Goal: Information Seeking & Learning: Check status

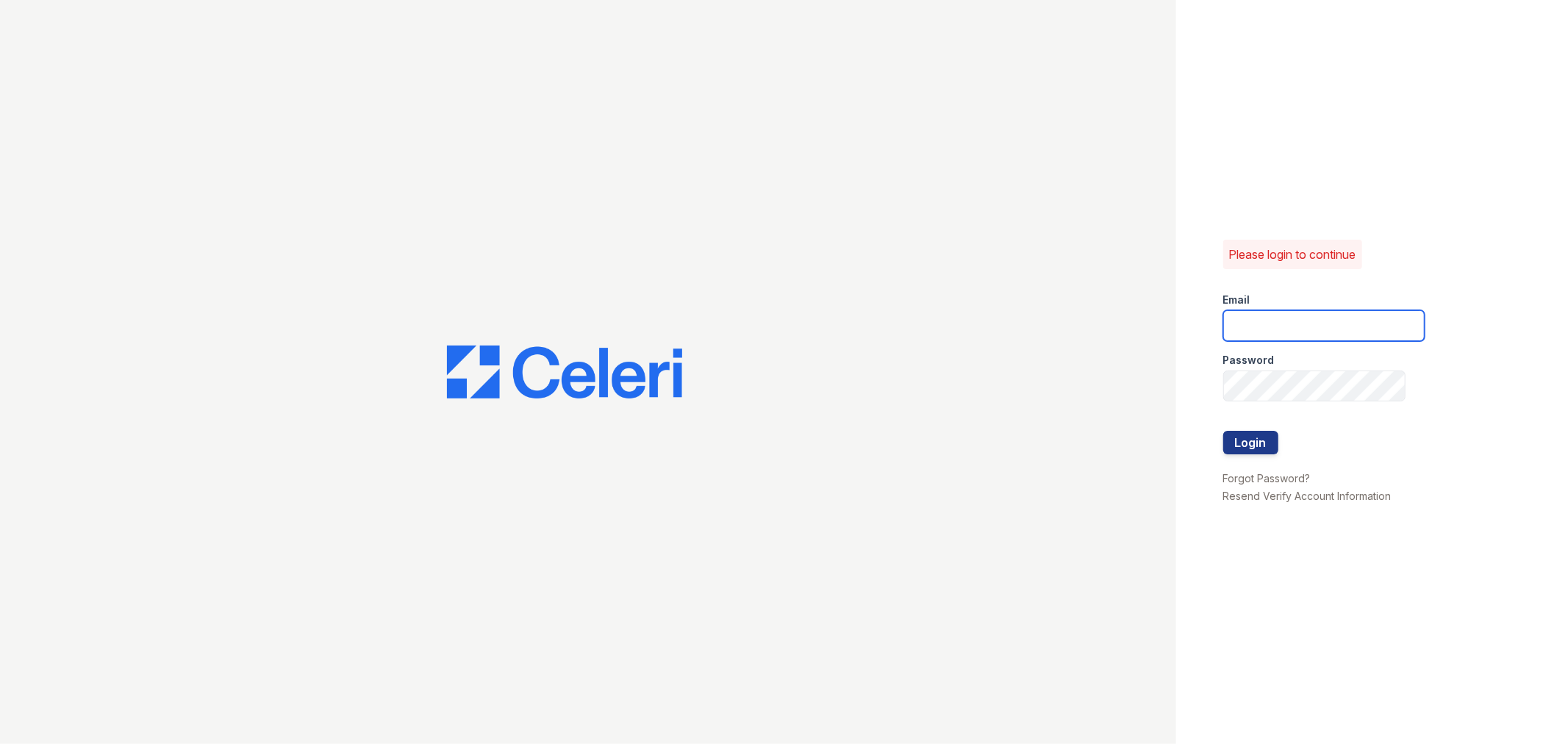
type input "pennstation2@cafmanagement.com"
click at [1238, 443] on button "Login" at bounding box center [1251, 443] width 55 height 23
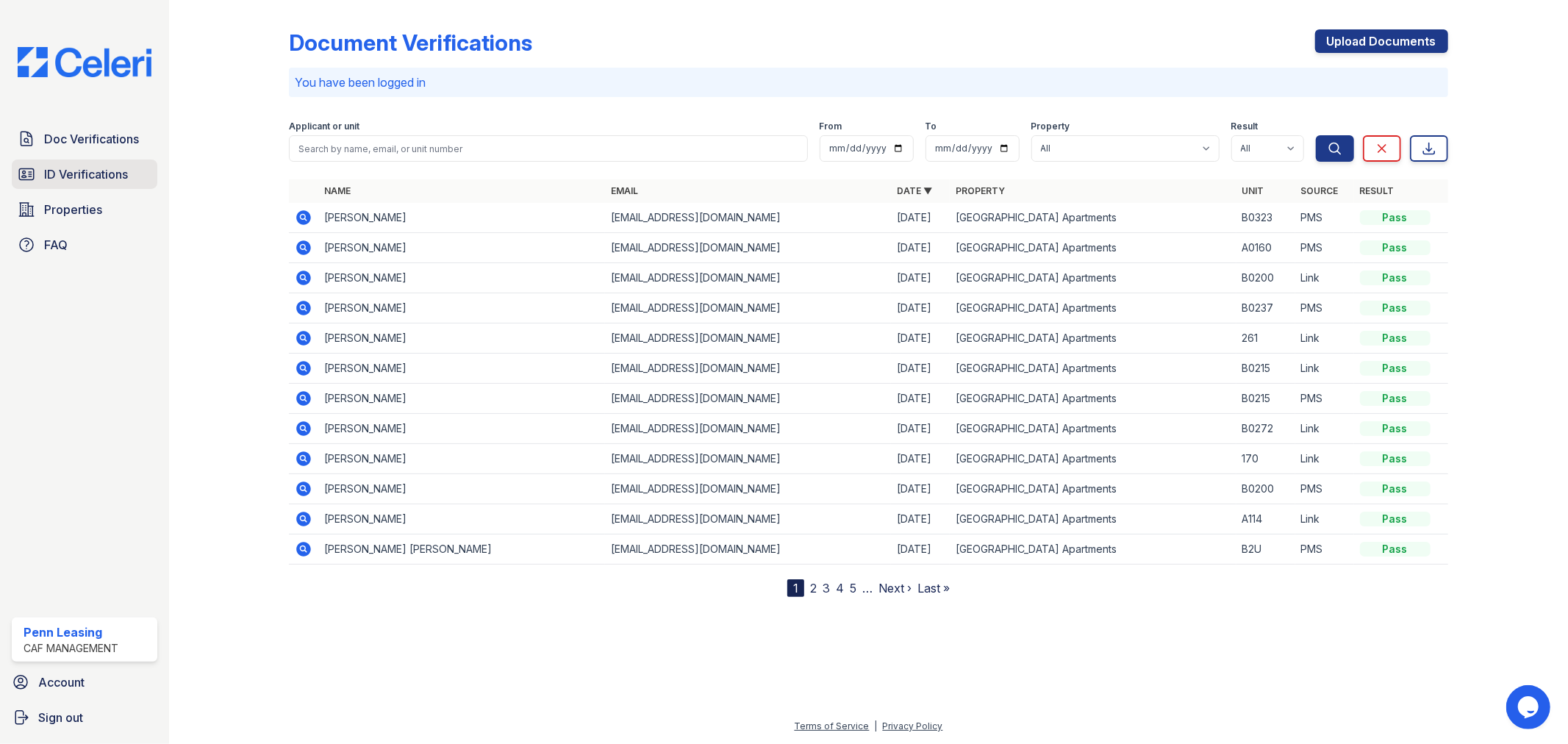
click at [49, 172] on span "ID Verifications" at bounding box center [85, 173] width 83 height 17
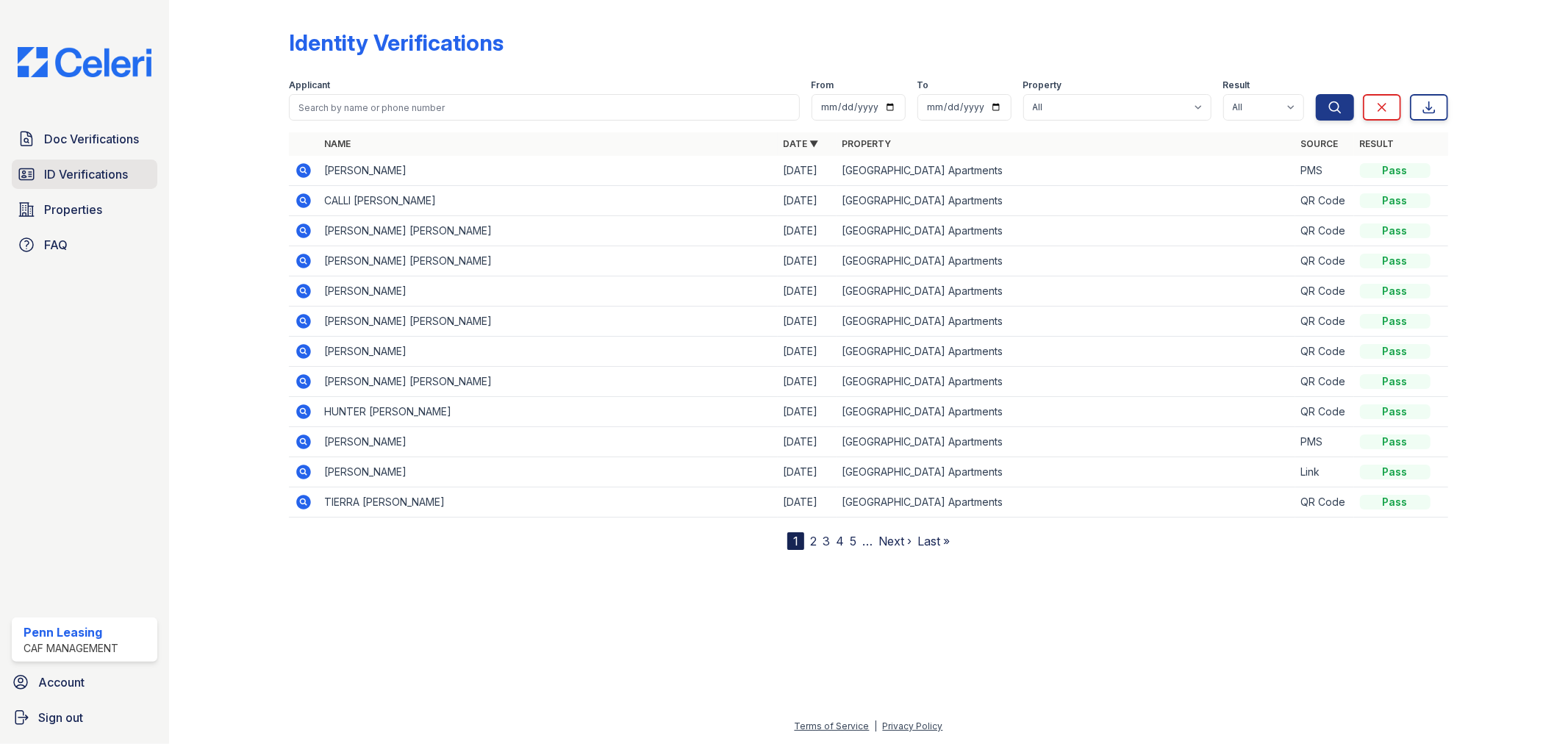
click at [126, 173] on span "ID Verifications" at bounding box center [85, 173] width 83 height 17
click at [810, 538] on link "2" at bounding box center [814, 541] width 7 height 15
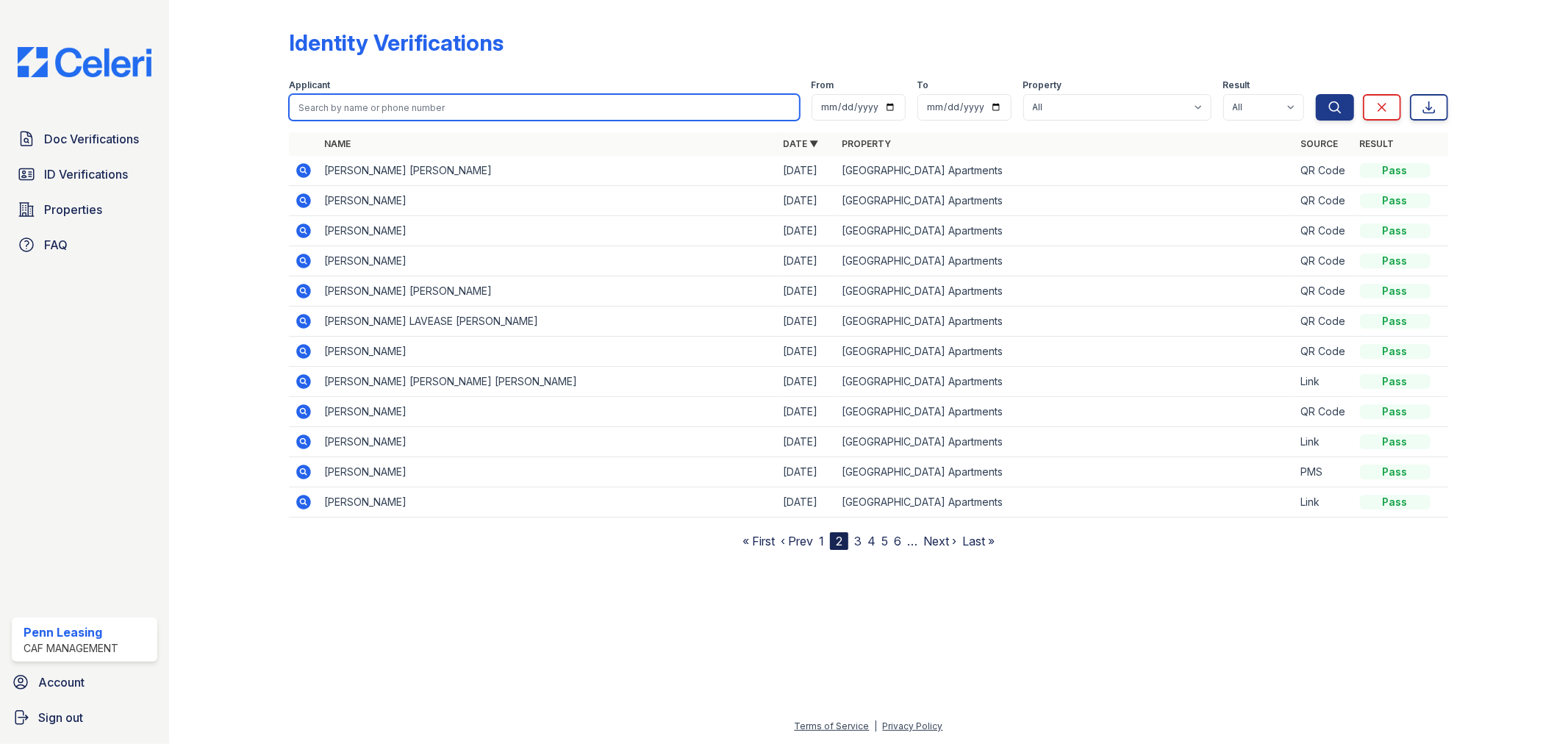
click at [364, 103] on input "search" at bounding box center [544, 107] width 511 height 26
click at [1316, 94] on button "Search" at bounding box center [1335, 107] width 38 height 26
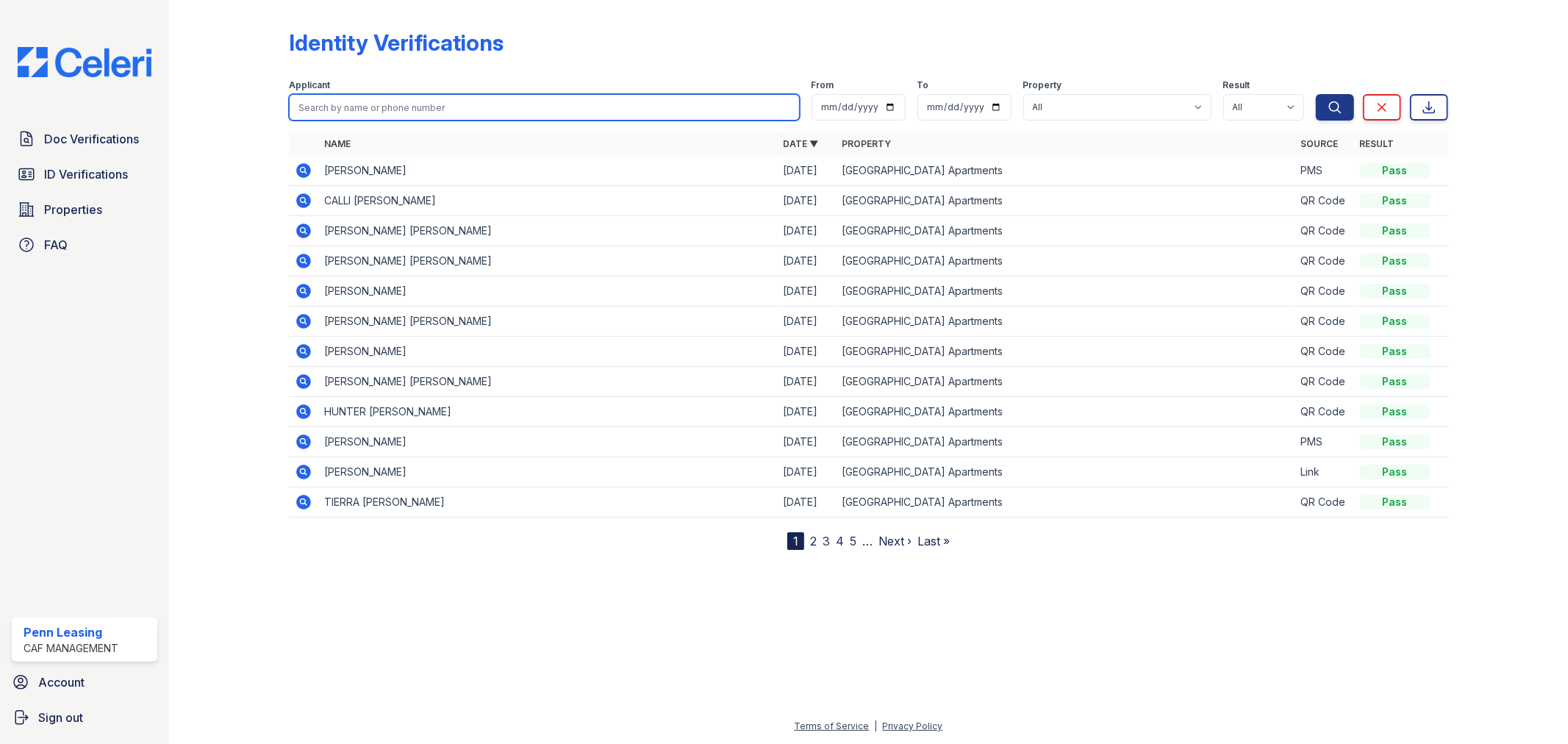
click at [355, 105] on input "search" at bounding box center [544, 107] width 511 height 26
type input "felix"
click at [1316, 94] on button "Search" at bounding box center [1335, 107] width 38 height 26
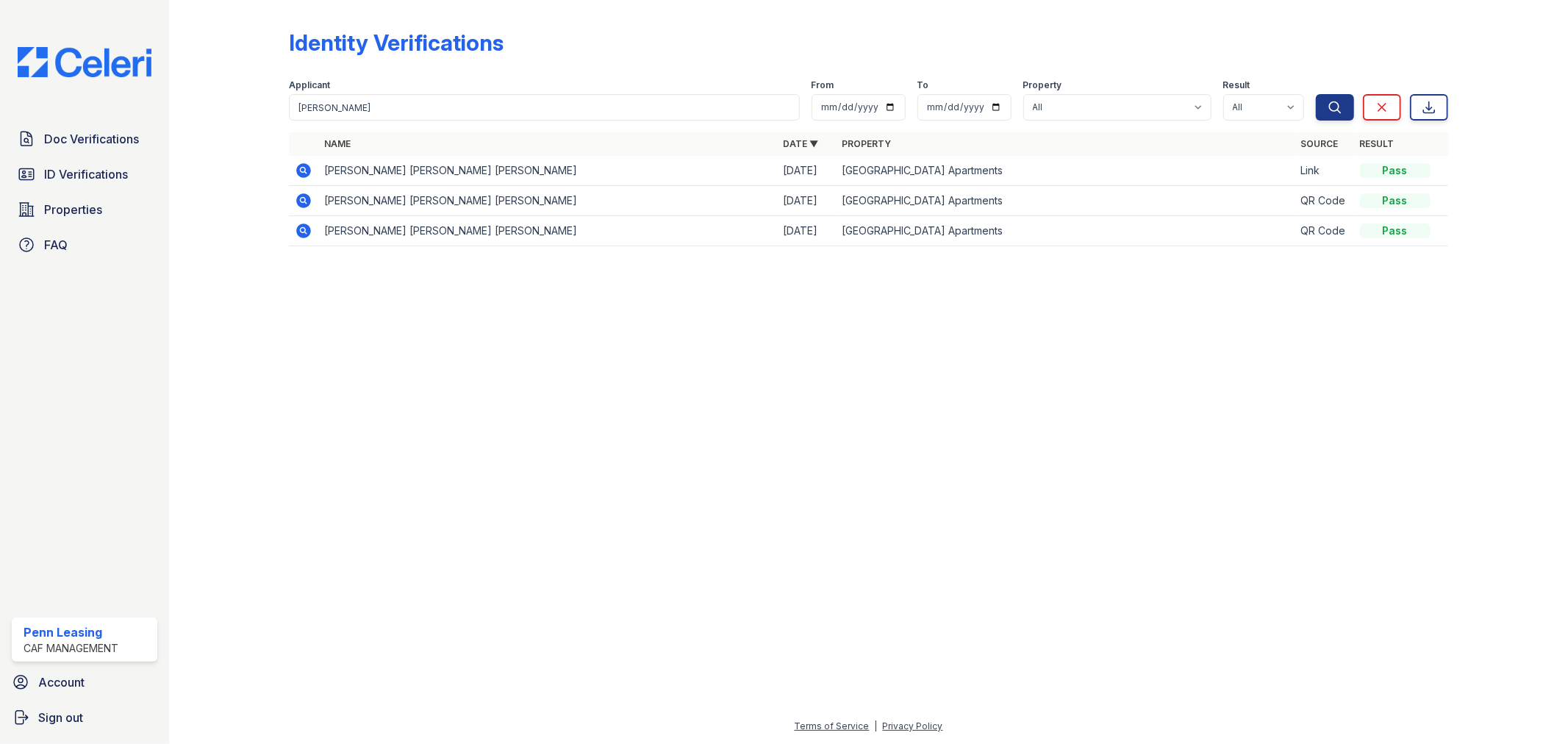
click at [299, 165] on icon at bounding box center [305, 171] width 15 height 15
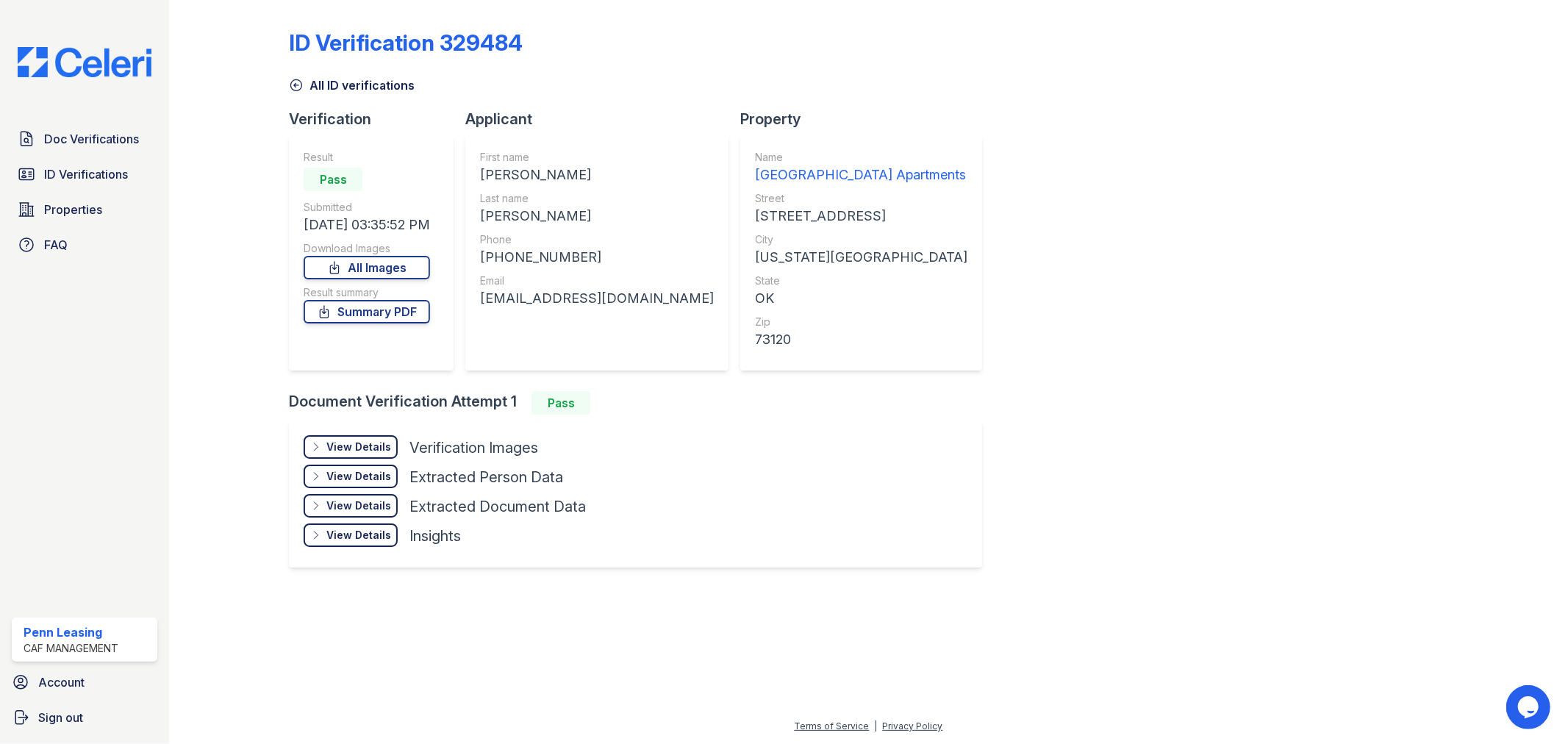
click at [366, 443] on div "View Details" at bounding box center [359, 447] width 64 height 15
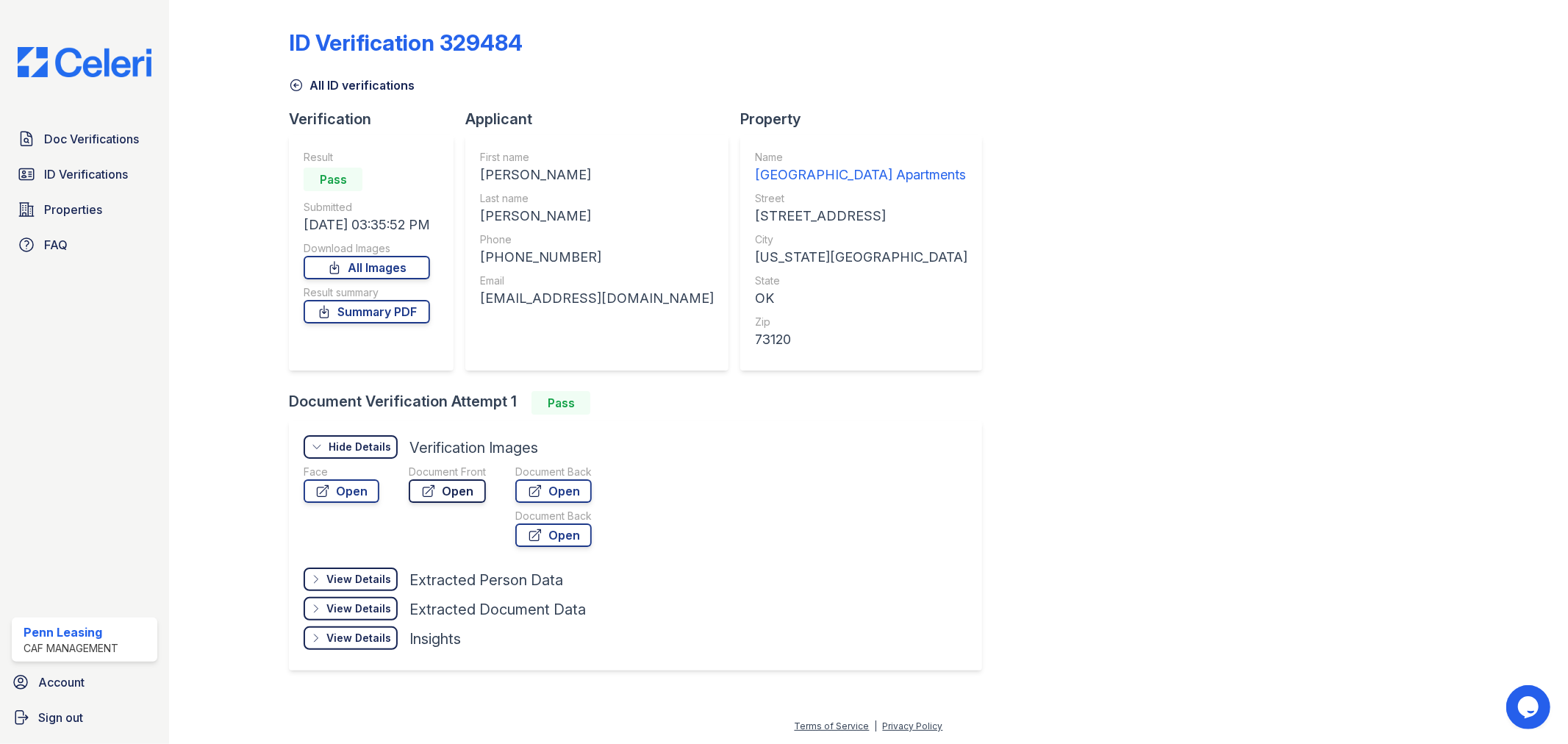
click at [457, 484] on link "Open" at bounding box center [447, 490] width 77 height 23
click at [573, 486] on link "Open" at bounding box center [554, 490] width 77 height 23
click at [90, 172] on span "ID Verifications" at bounding box center [85, 173] width 83 height 17
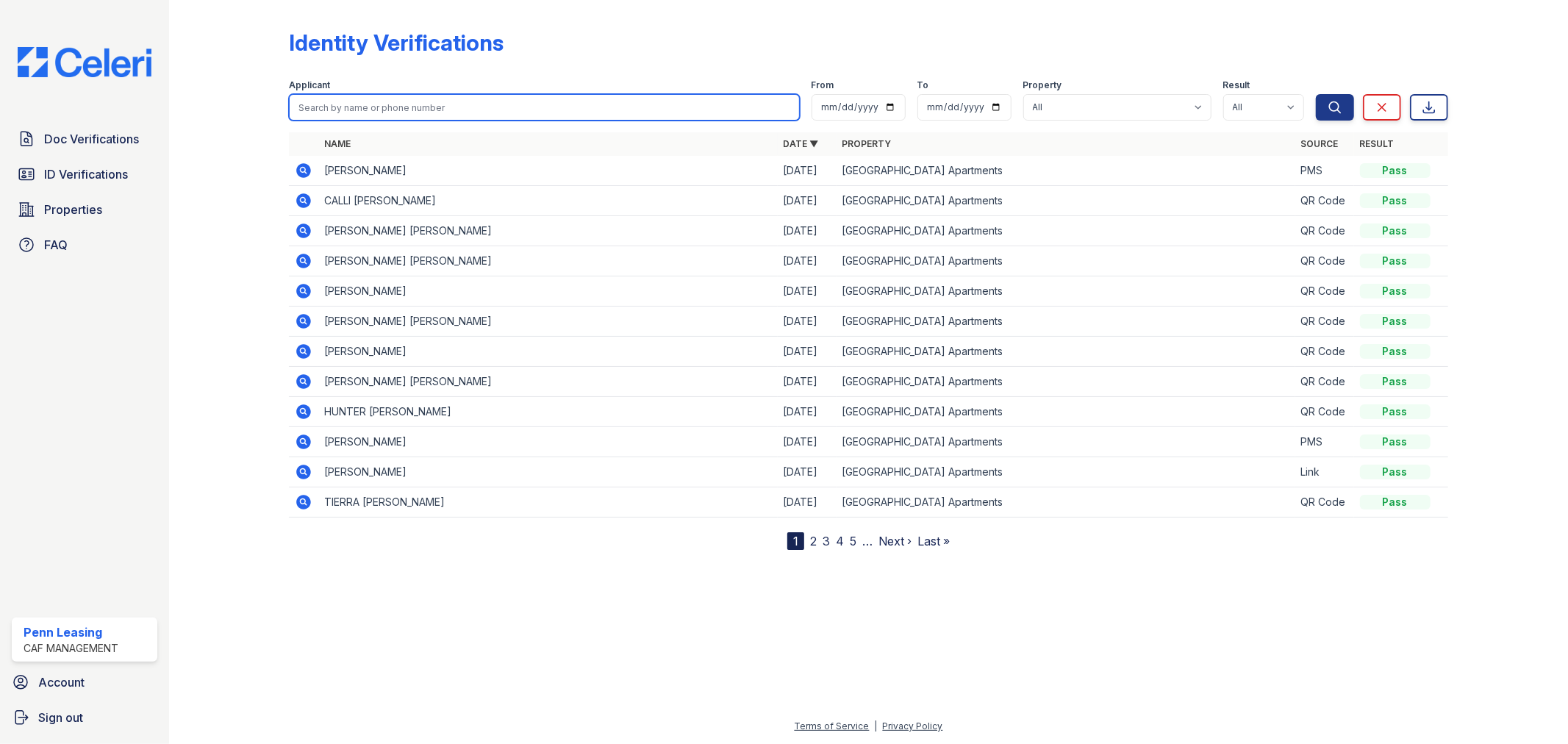
click at [338, 107] on input "search" at bounding box center [544, 107] width 511 height 26
type input "felix"
click at [1316, 94] on button "Search" at bounding box center [1335, 107] width 38 height 26
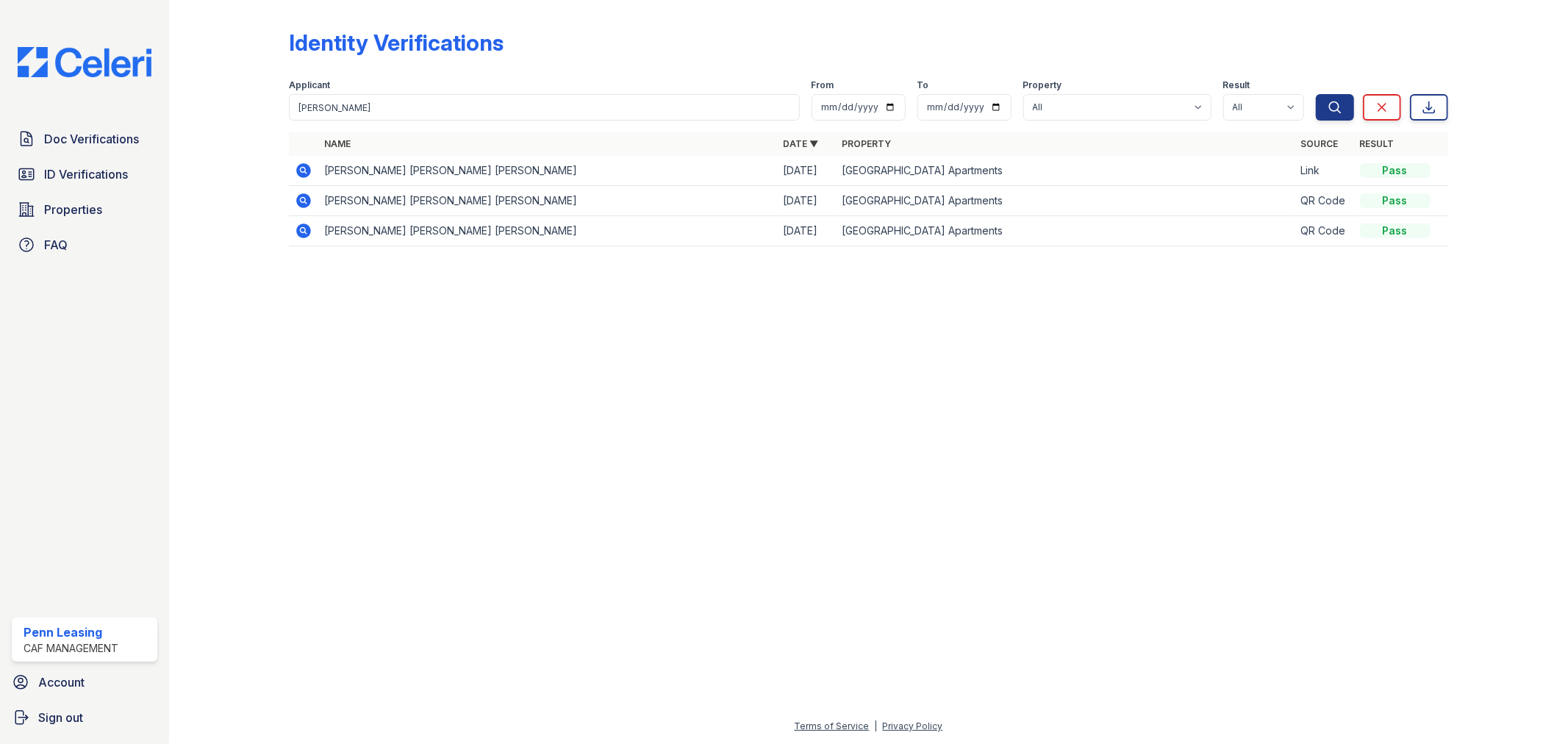
click at [302, 230] on icon at bounding box center [303, 230] width 17 height 17
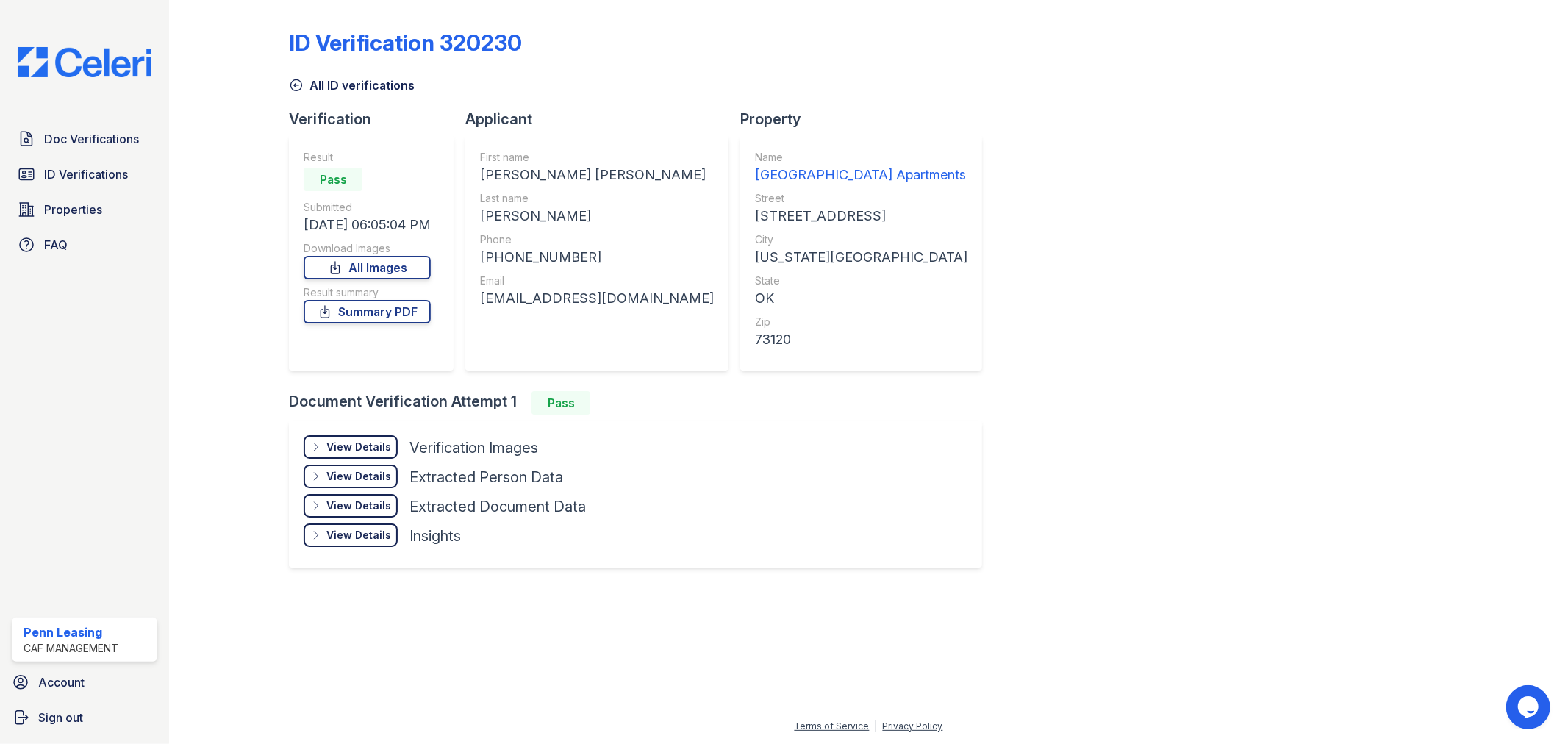
click at [340, 443] on div "View Details" at bounding box center [359, 447] width 64 height 15
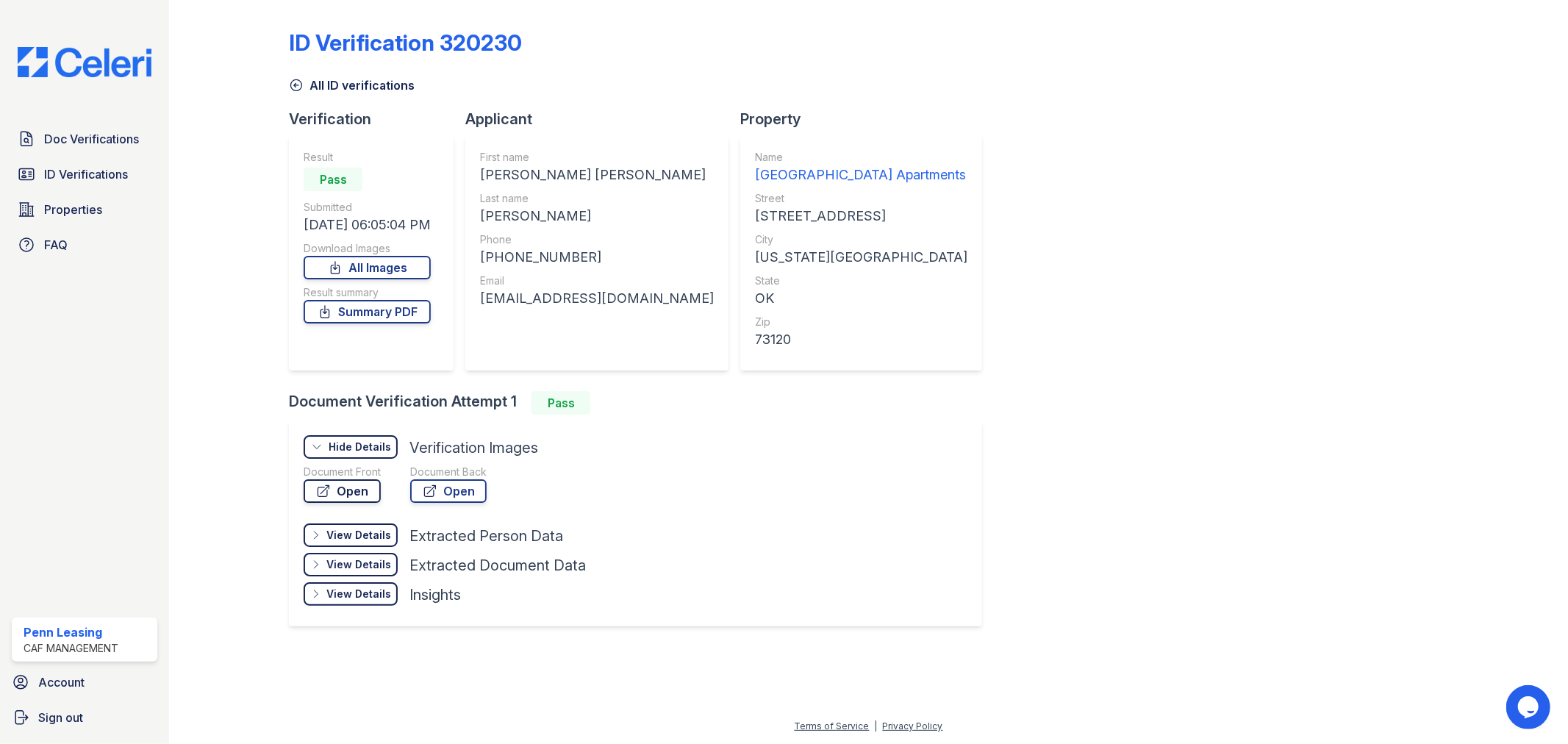
click at [344, 482] on link "Open" at bounding box center [342, 490] width 77 height 23
click at [464, 495] on link "Open" at bounding box center [449, 490] width 77 height 23
